Goal: Transaction & Acquisition: Download file/media

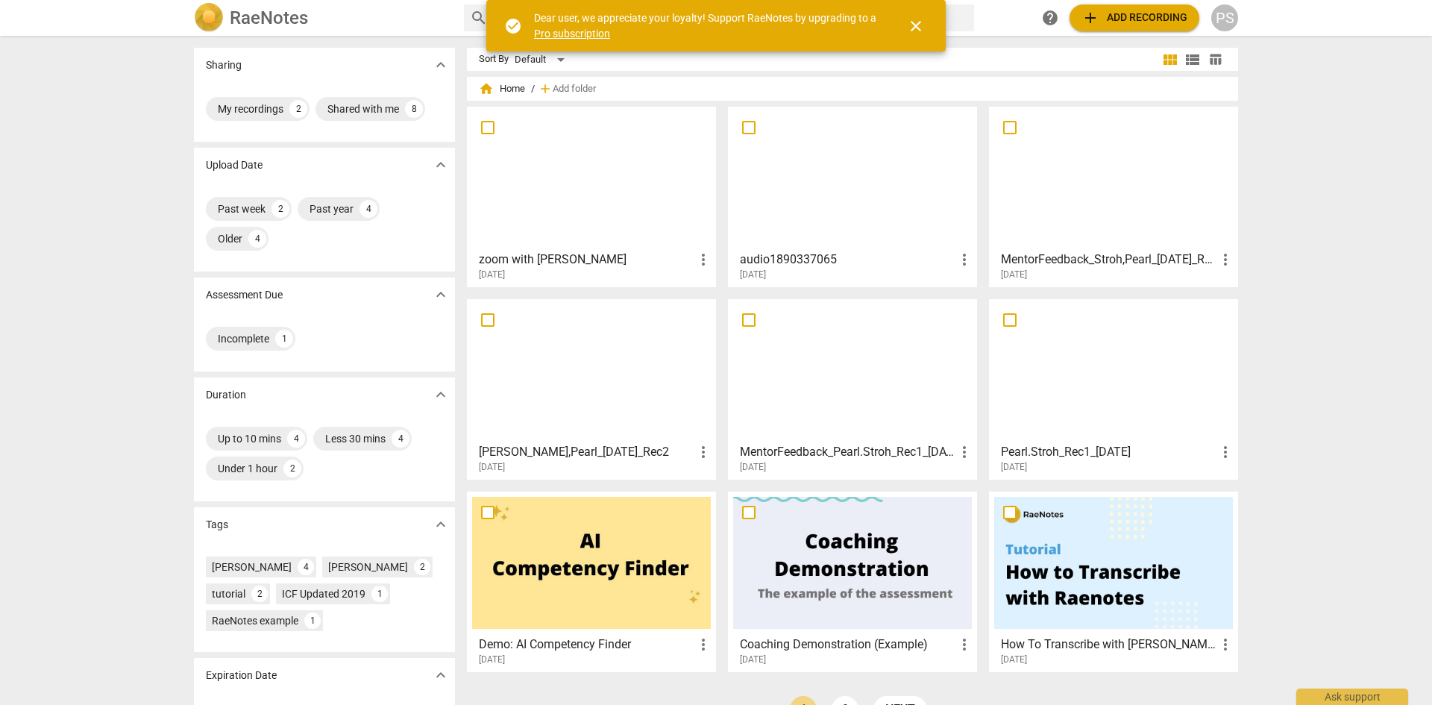
click at [553, 190] on div at bounding box center [591, 178] width 239 height 132
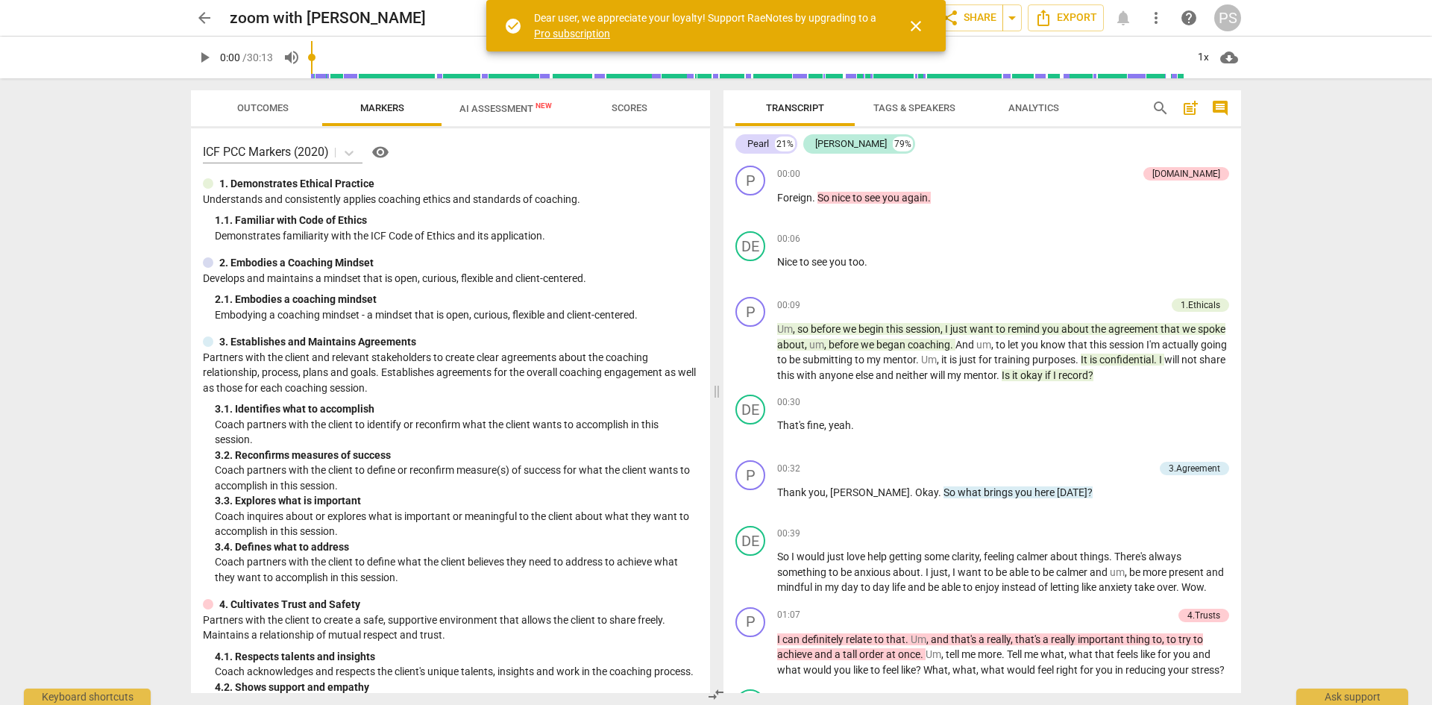
click at [499, 110] on span "AI Assessment New" at bounding box center [505, 108] width 92 height 11
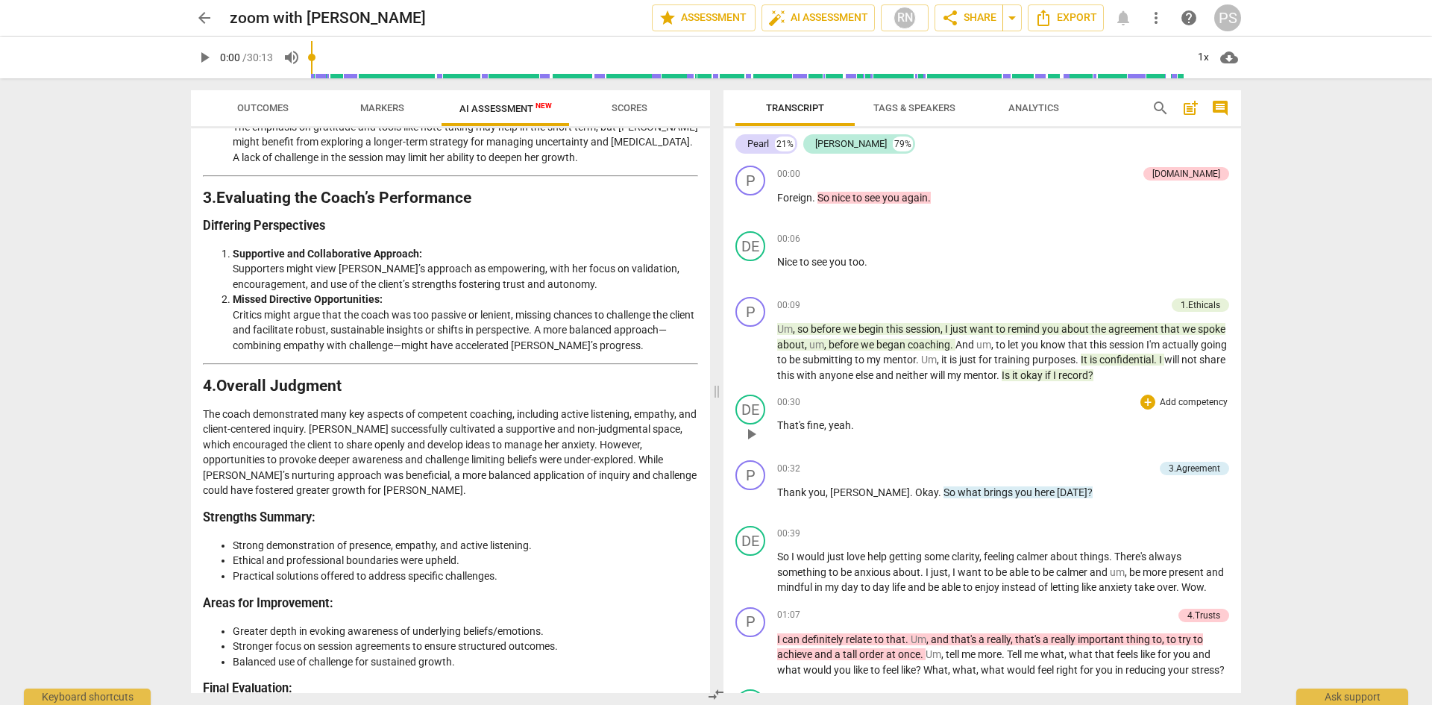
scroll to position [1540, 0]
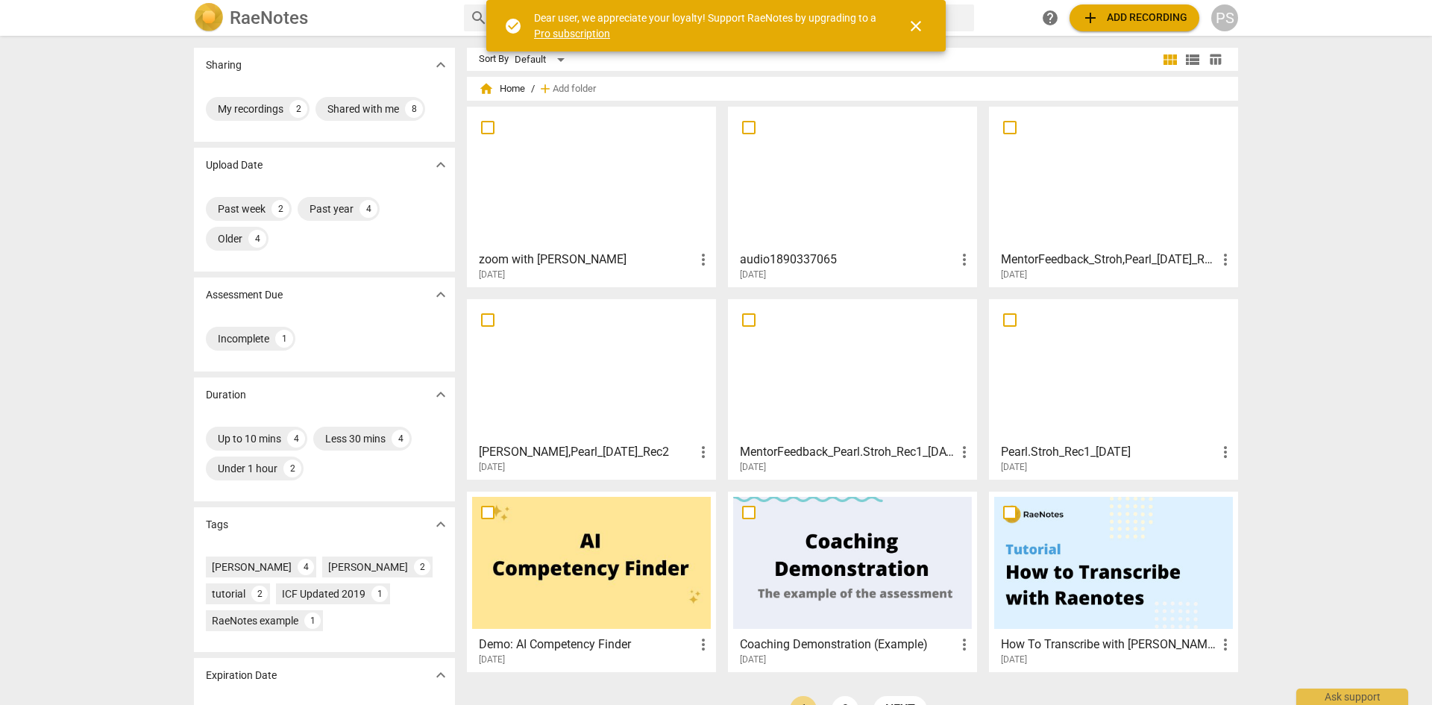
click at [814, 213] on div at bounding box center [852, 178] width 239 height 132
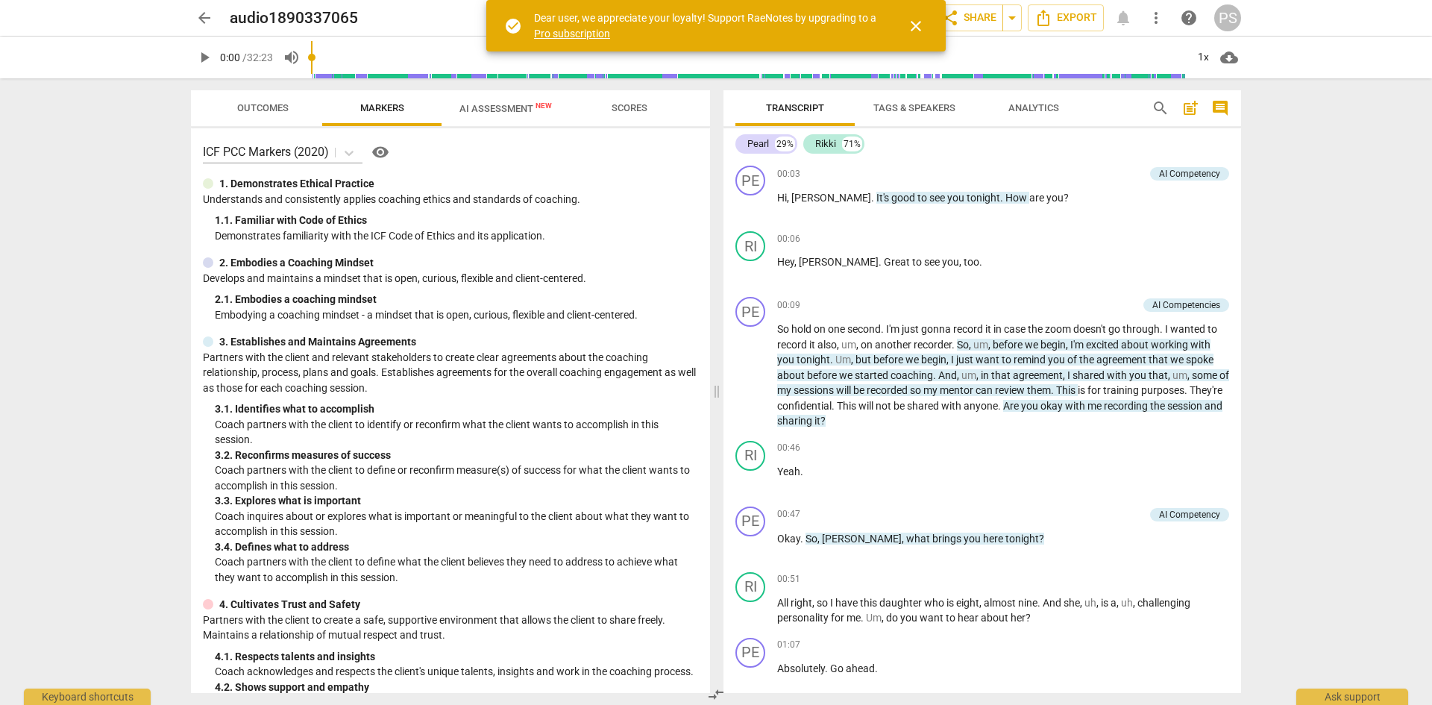
click at [478, 115] on span "AI Assessment New" at bounding box center [505, 108] width 128 height 22
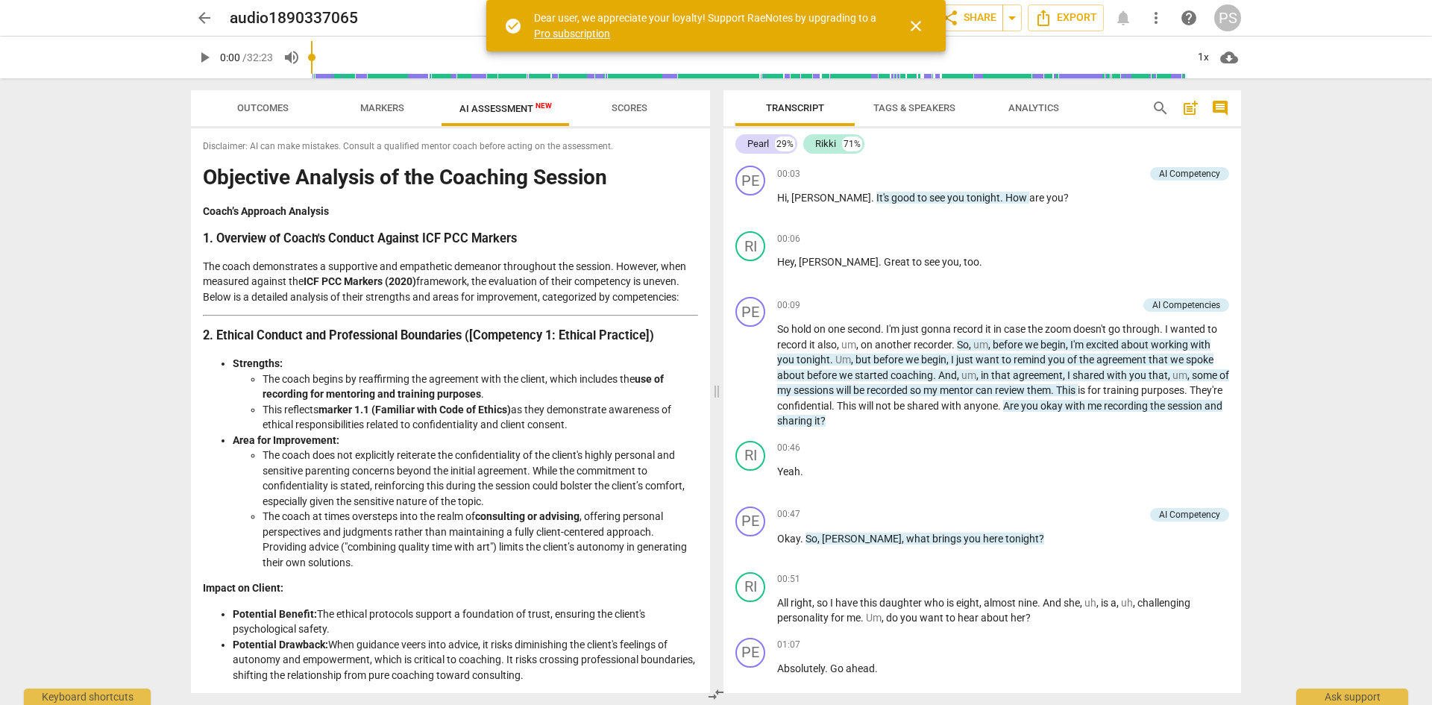
click at [704, 675] on div "Disclaimer: AI can make mistakes. Consult a qualified mentor coach before actin…" at bounding box center [450, 410] width 519 height 565
click at [708, 676] on div "Disclaimer: AI can make mistakes. Consult a qualified mentor coach before actin…" at bounding box center [450, 410] width 519 height 565
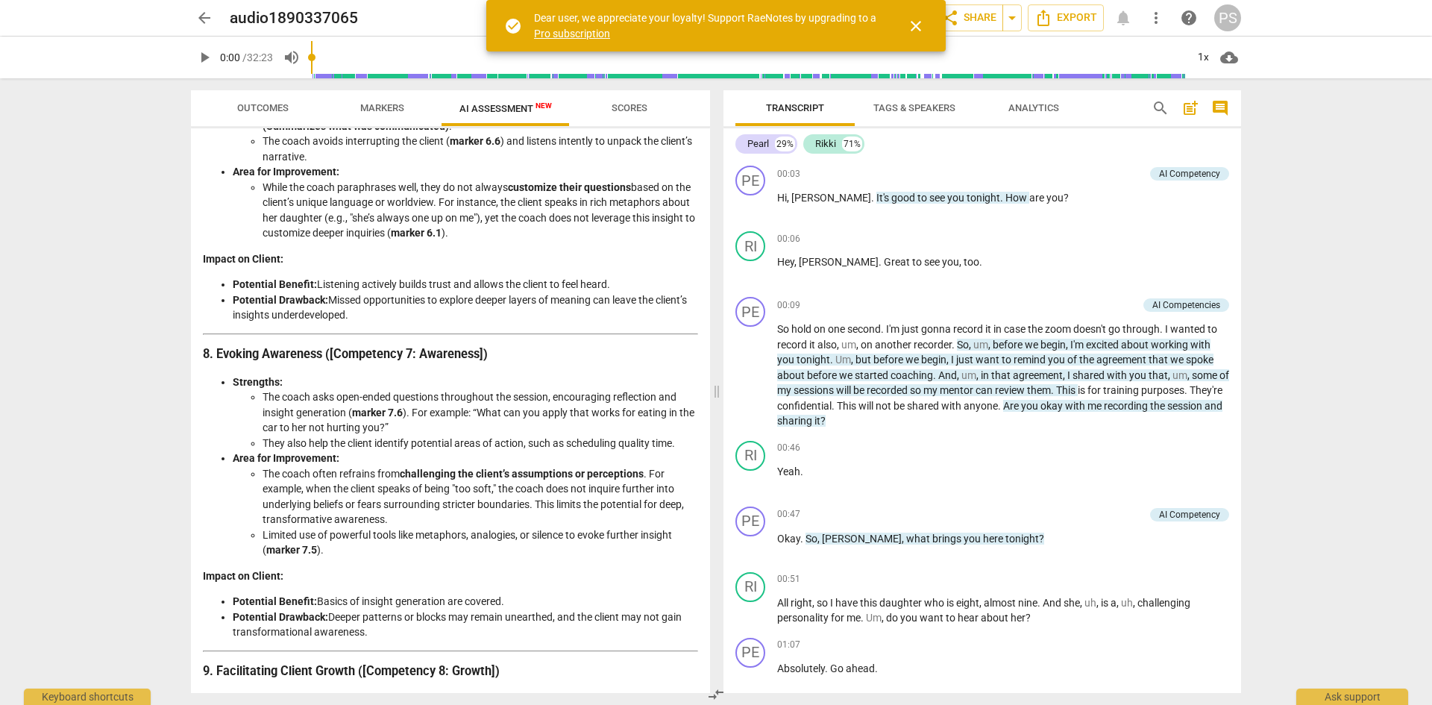
scroll to position [2375, 0]
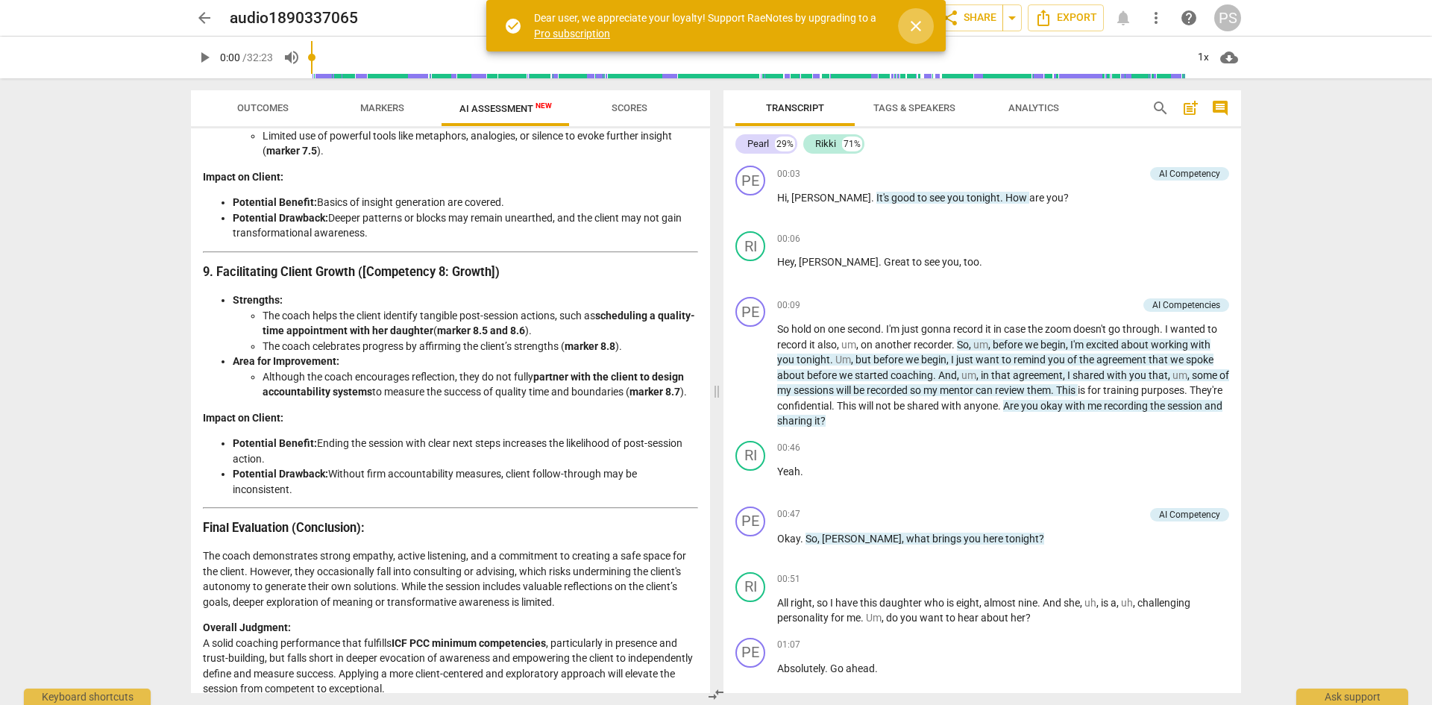
click at [912, 28] on span "close" at bounding box center [916, 26] width 18 height 18
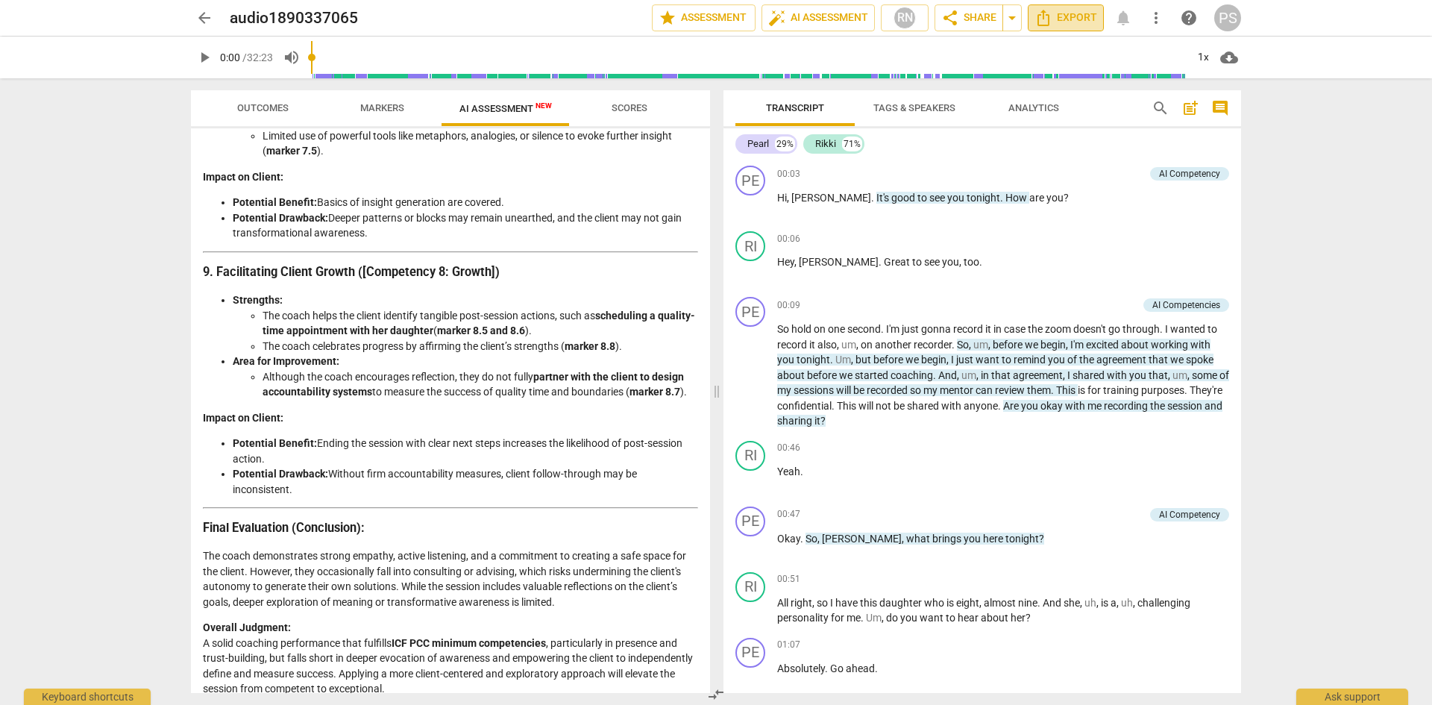
click at [1069, 16] on span "Export" at bounding box center [1065, 18] width 63 height 18
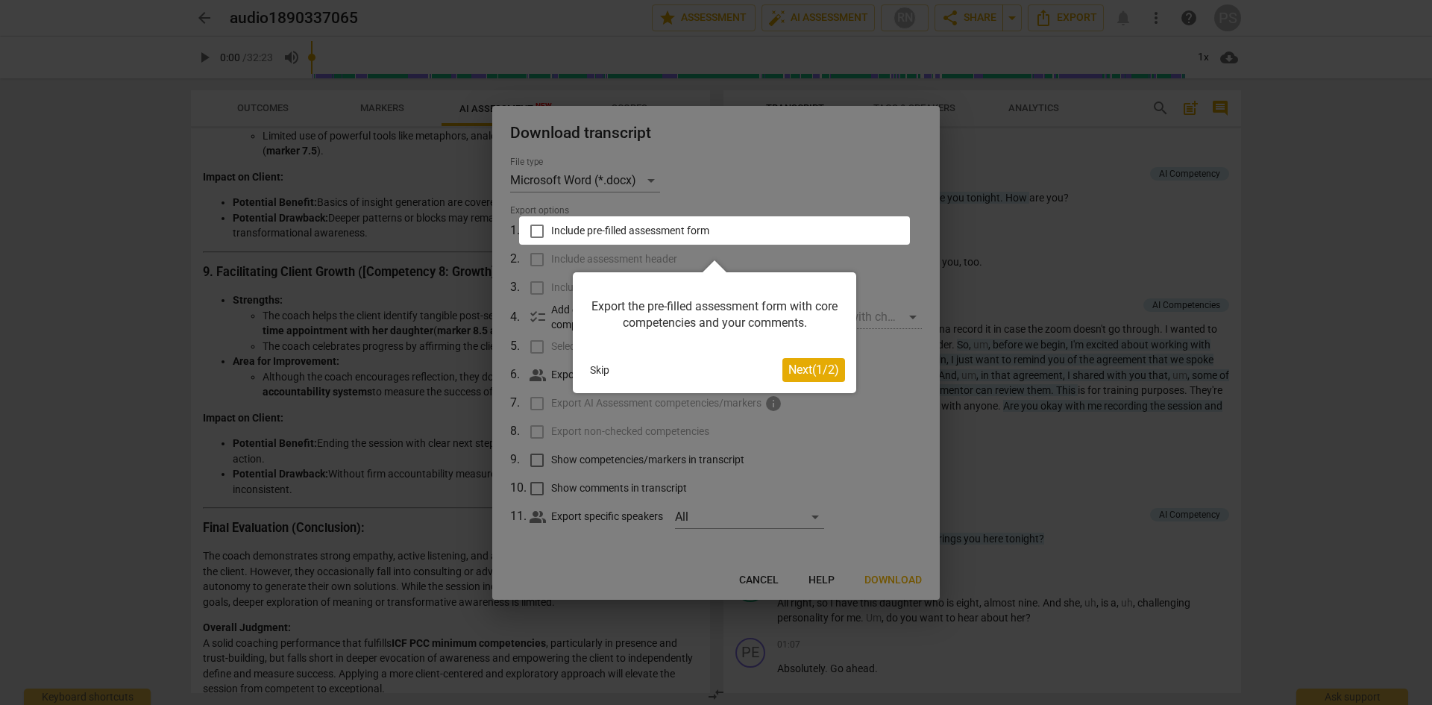
click at [598, 370] on button "Skip" at bounding box center [599, 370] width 31 height 22
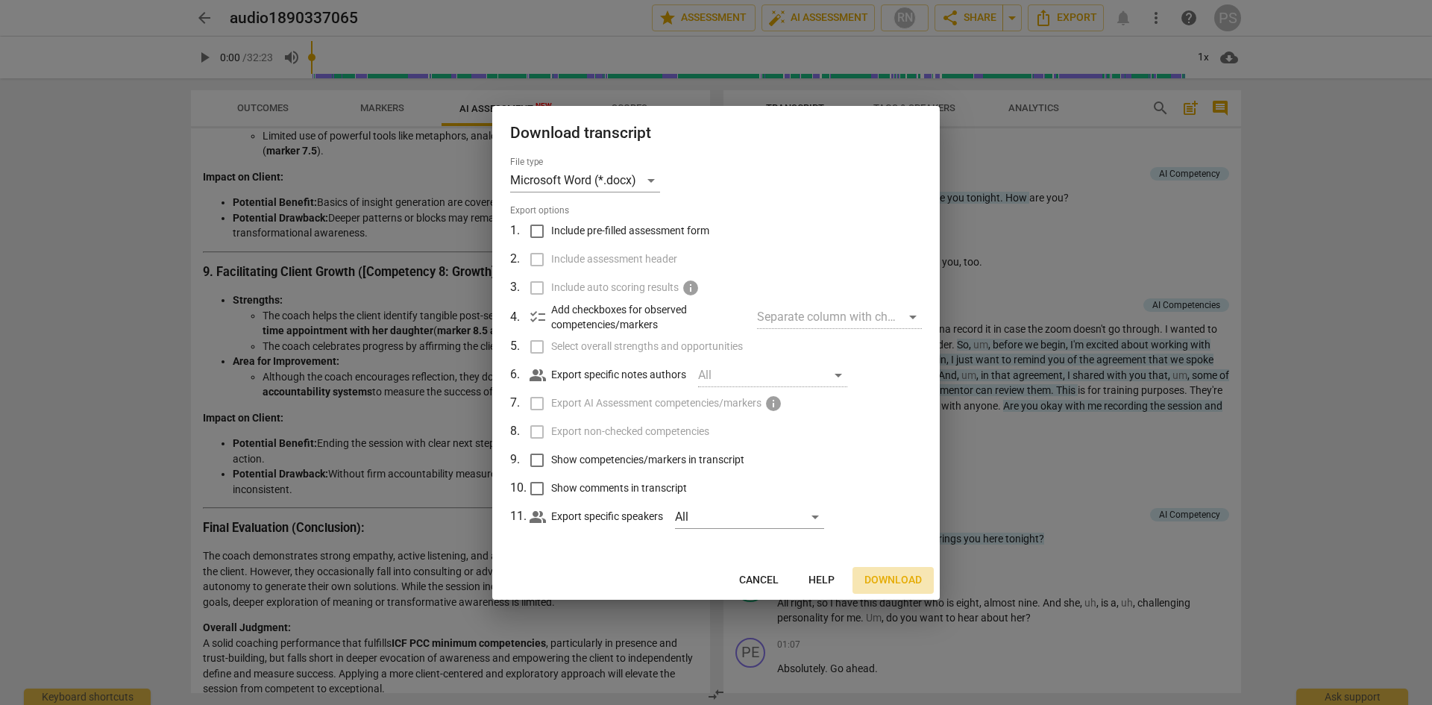
click at [896, 576] on span "Download" at bounding box center [892, 580] width 57 height 15
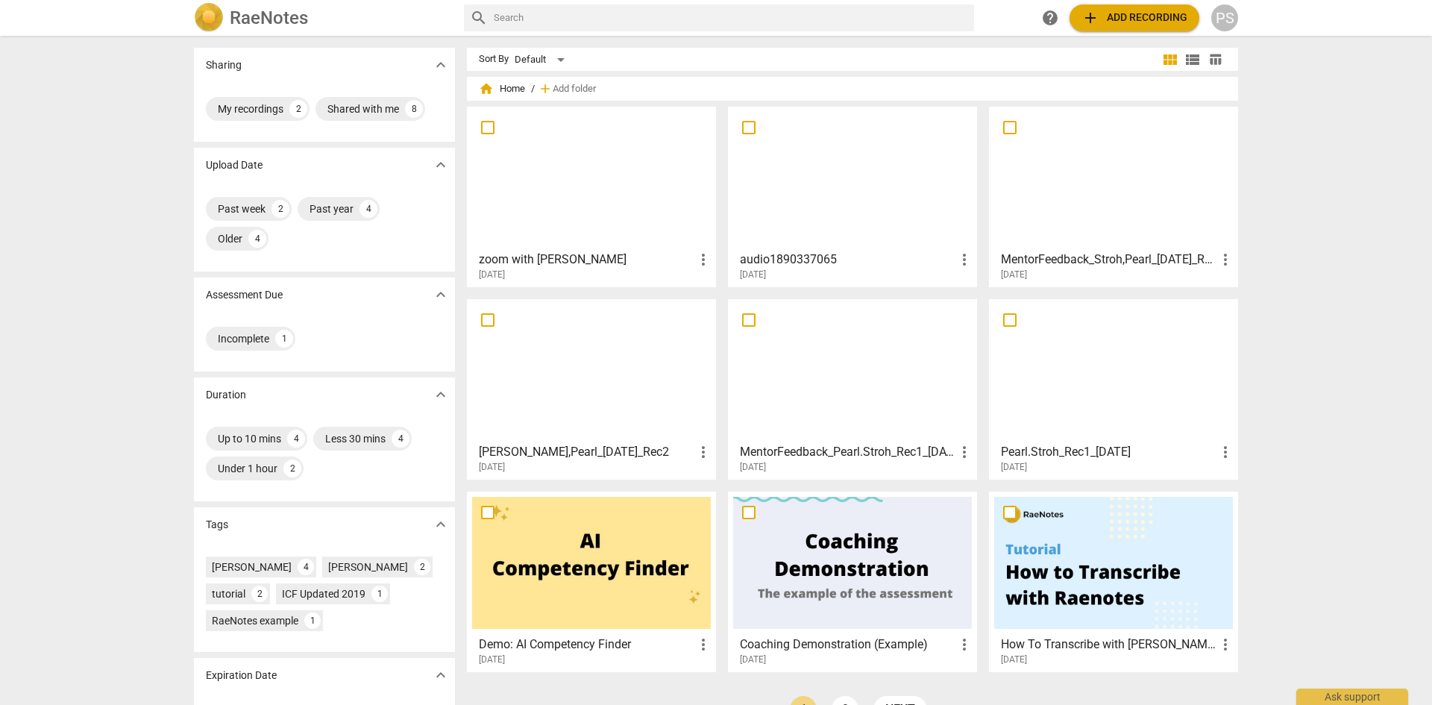
click at [609, 202] on div at bounding box center [591, 178] width 239 height 132
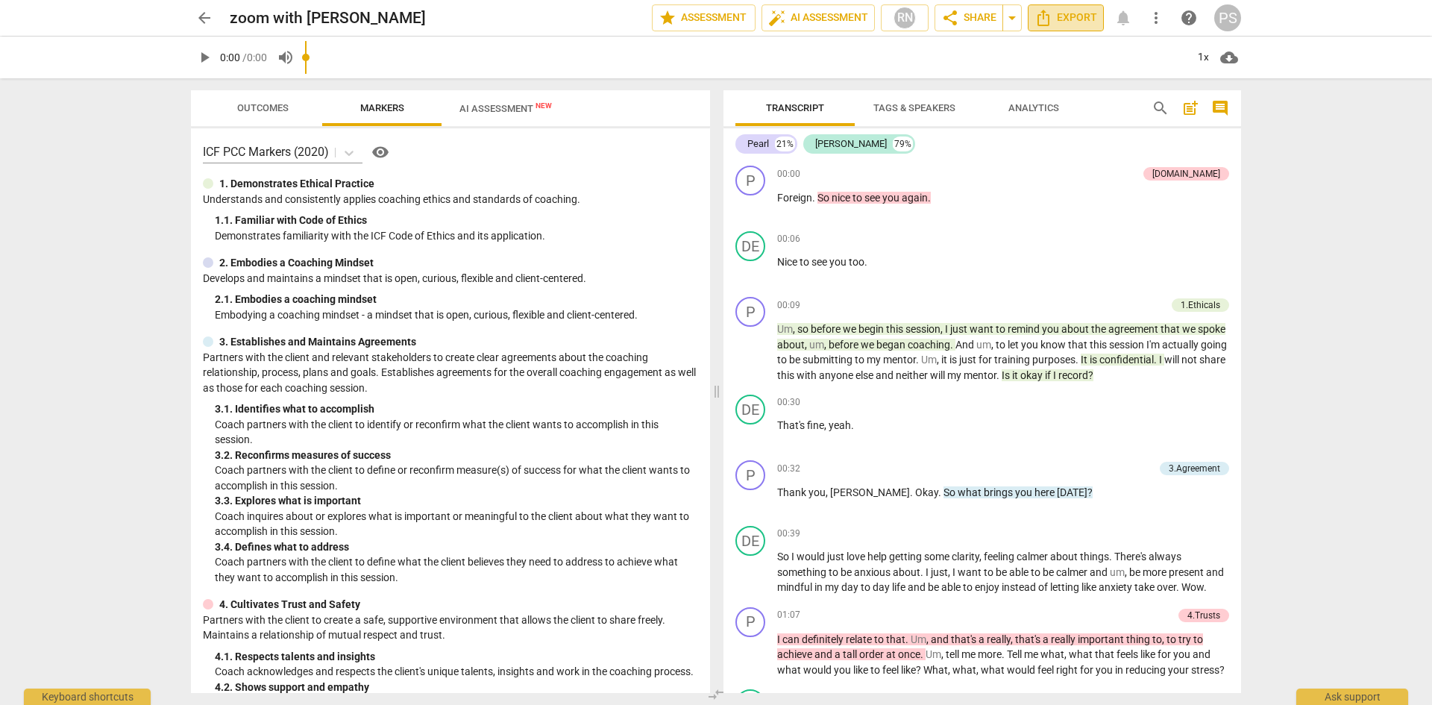
click at [1063, 20] on span "Export" at bounding box center [1065, 18] width 63 height 18
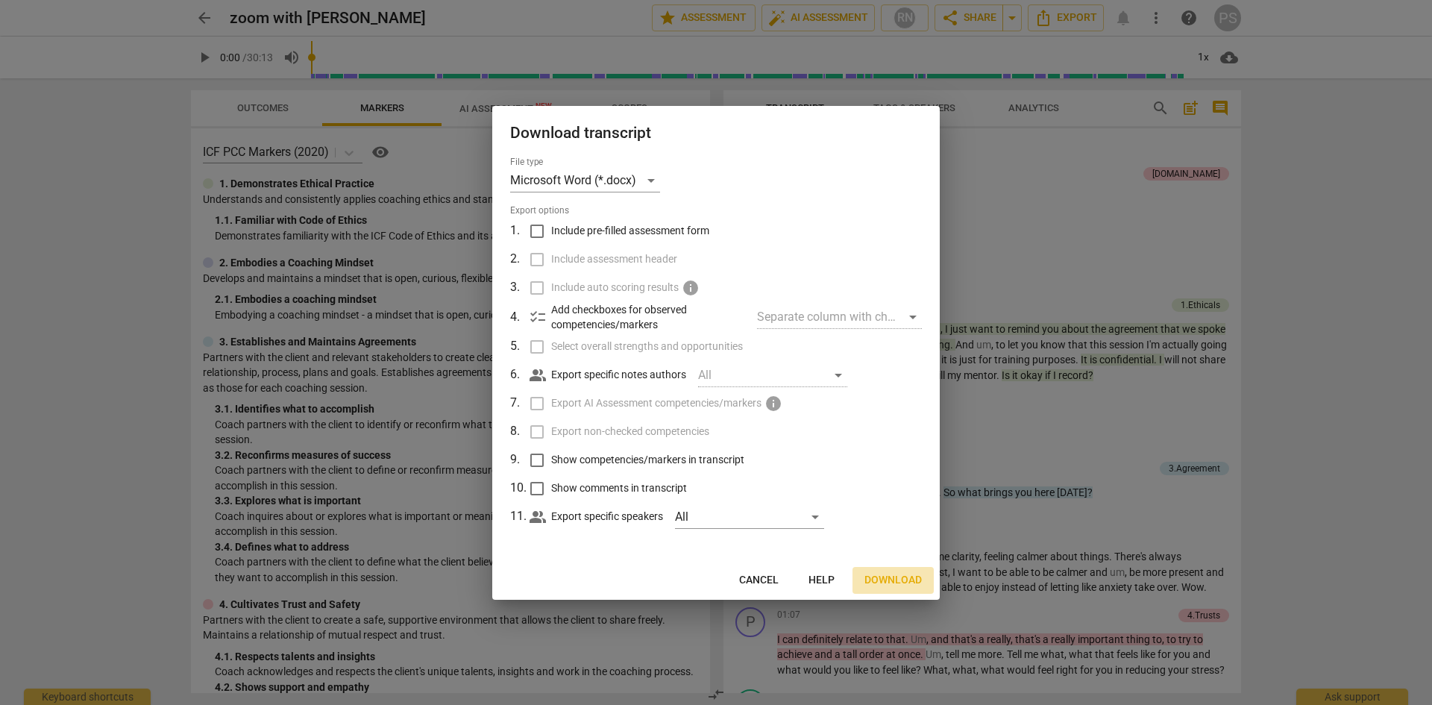
click at [894, 573] on span "Download" at bounding box center [892, 580] width 57 height 15
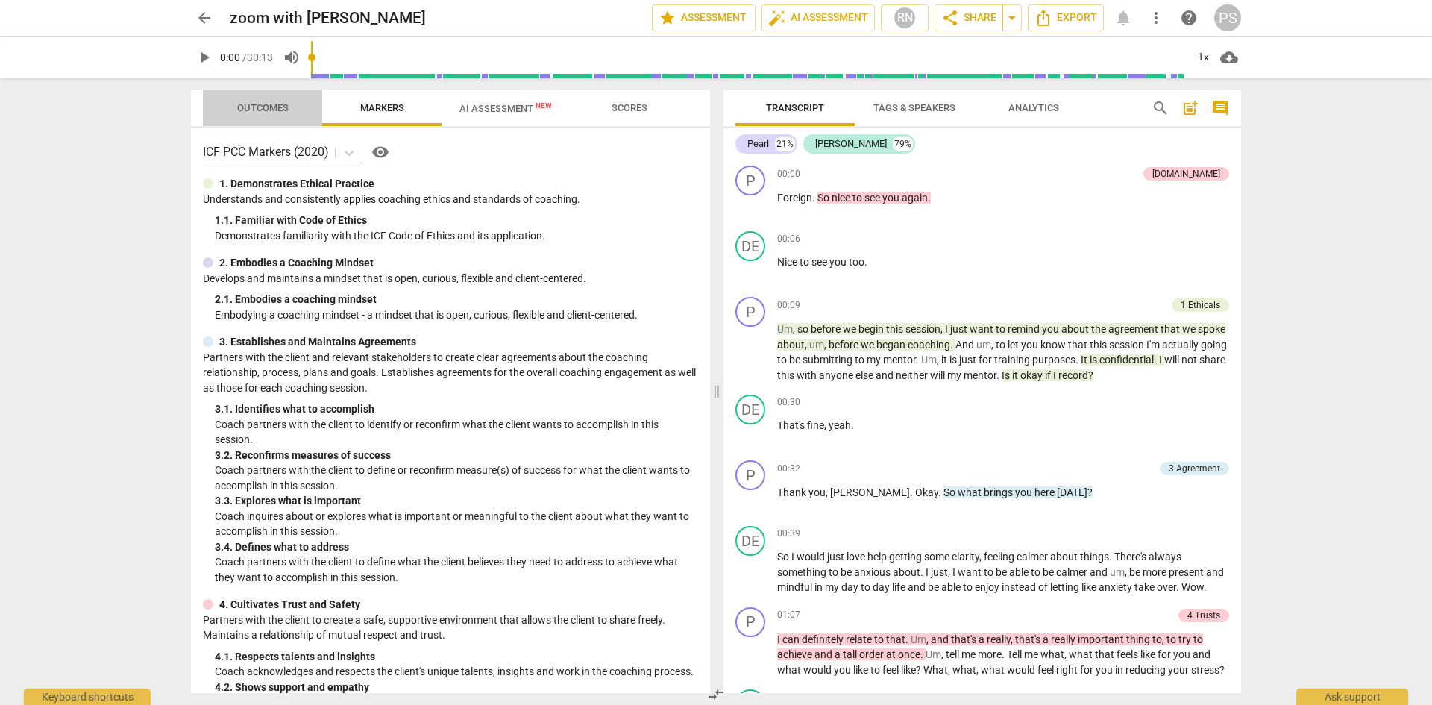
click at [275, 102] on span "Outcomes" at bounding box center [262, 107] width 51 height 11
